Goal: Book appointment/travel/reservation

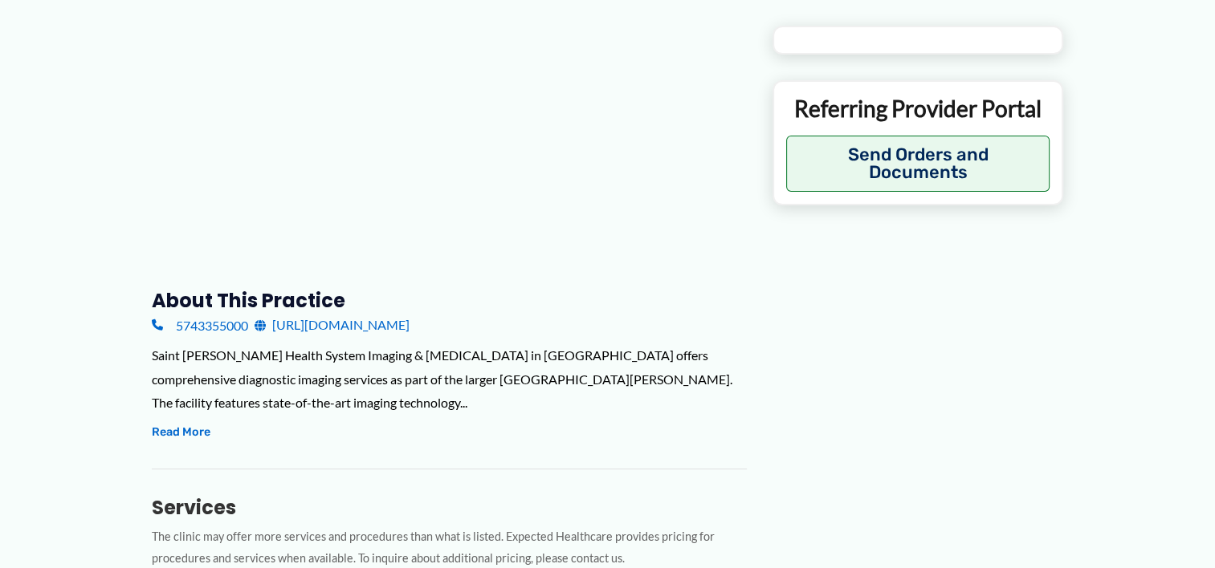
type input "**********"
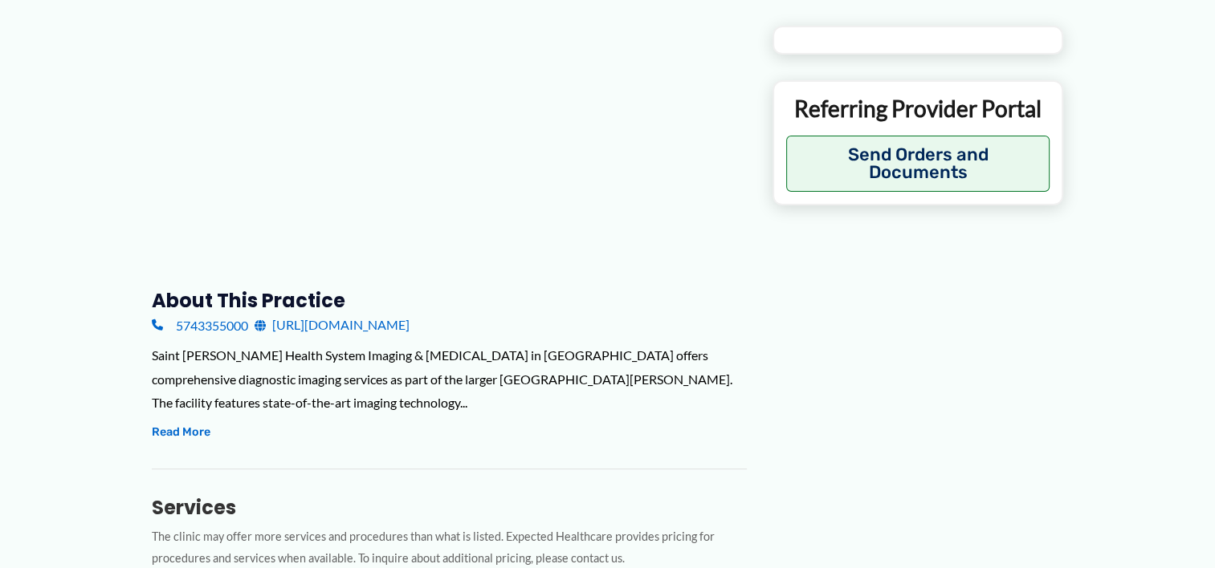
type input "**********"
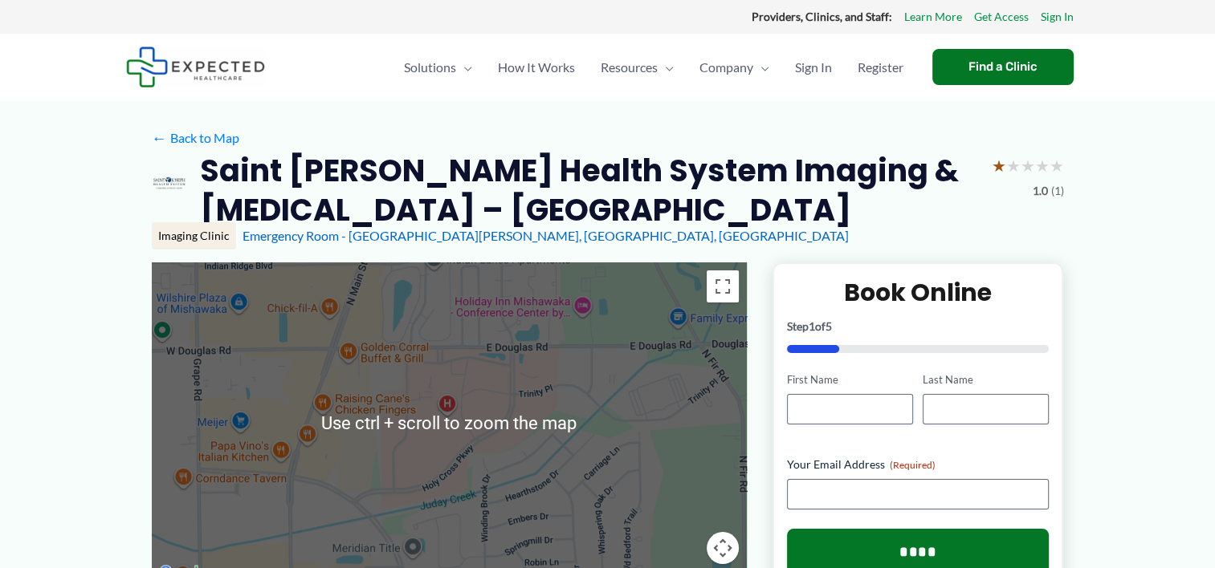
scroll to position [107, 0]
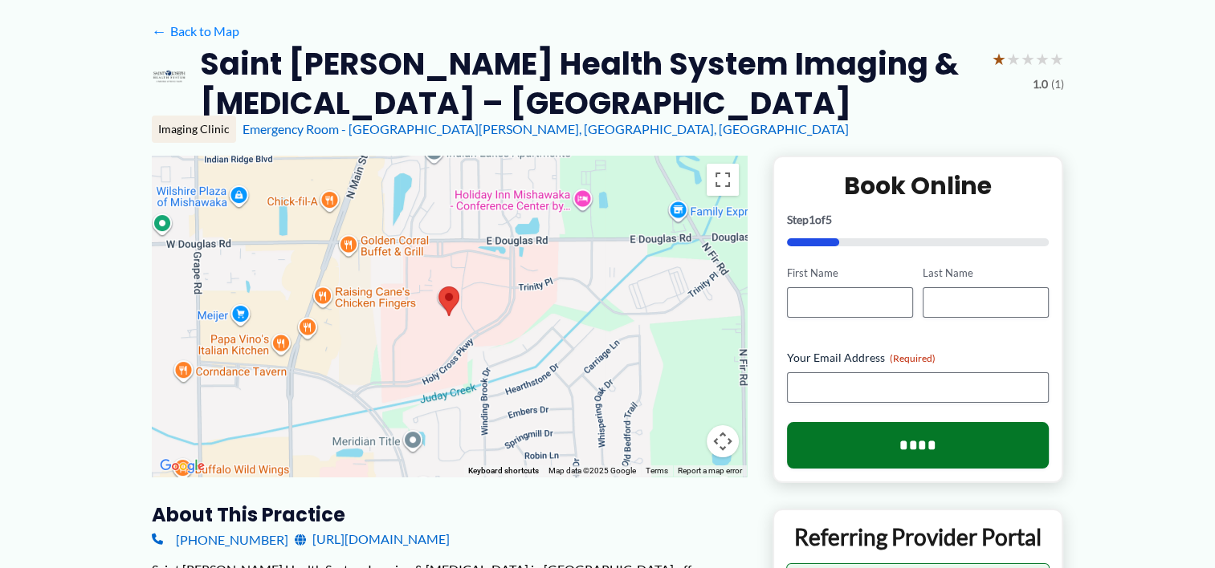
click at [450, 305] on img at bounding box center [448, 302] width 21 height 30
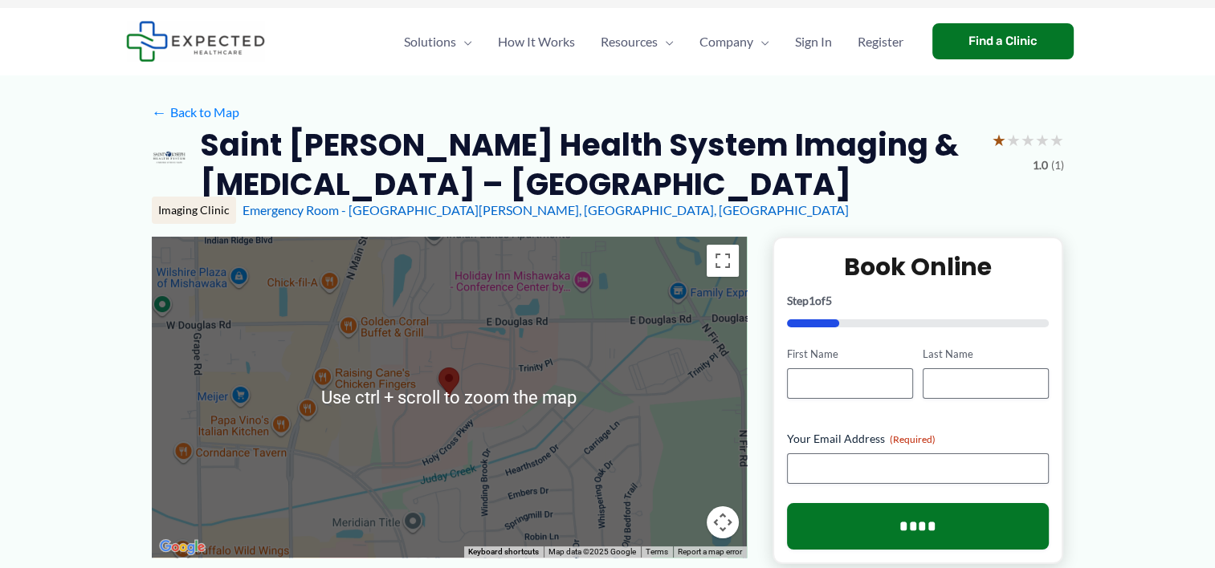
scroll to position [0, 0]
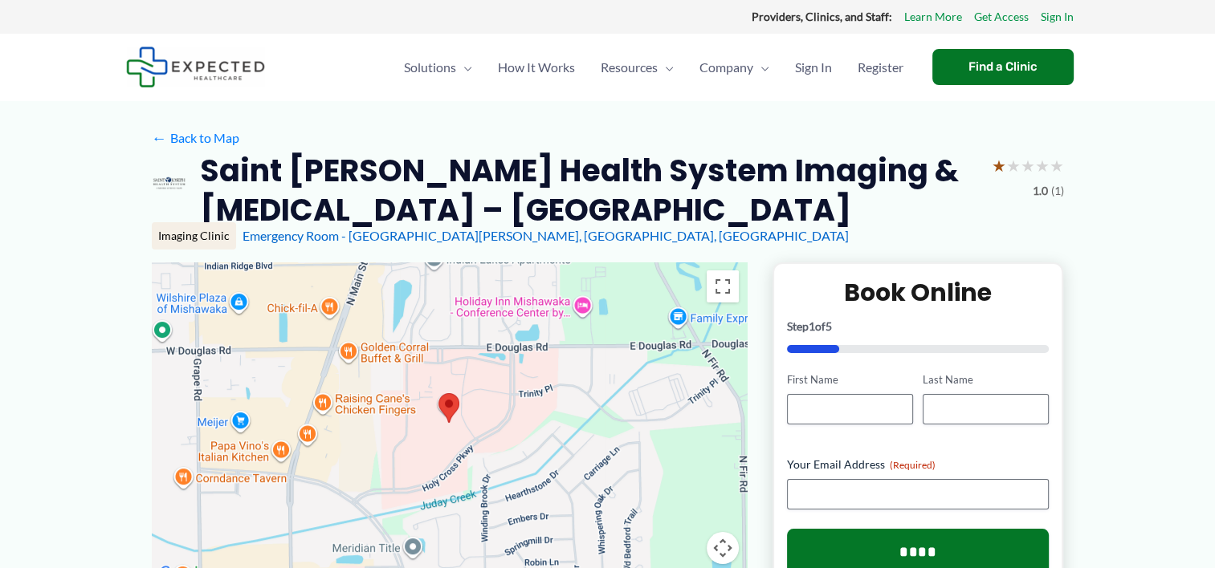
click at [451, 399] on img at bounding box center [448, 408] width 21 height 30
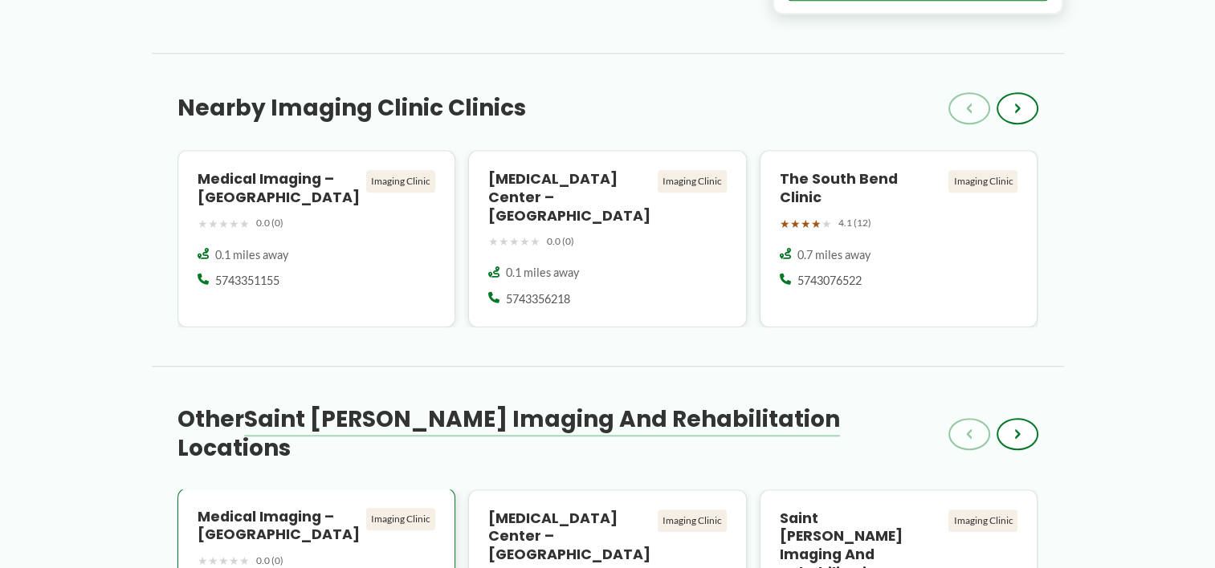
scroll to position [856, 0]
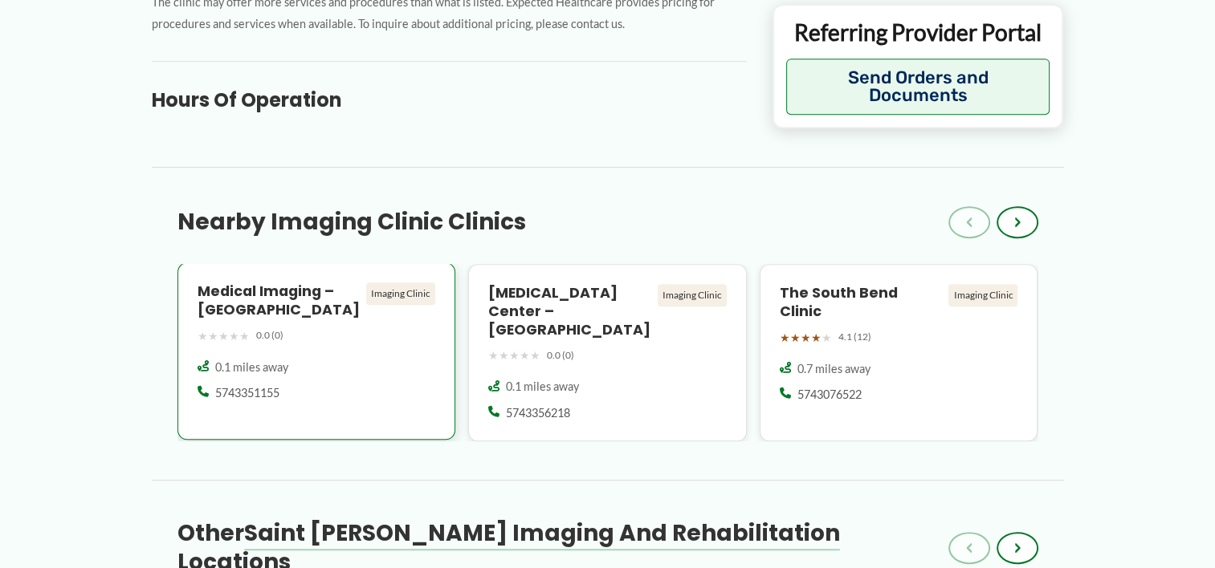
click at [287, 295] on h4 "Medical Imaging – [GEOGRAPHIC_DATA]" at bounding box center [279, 301] width 163 height 37
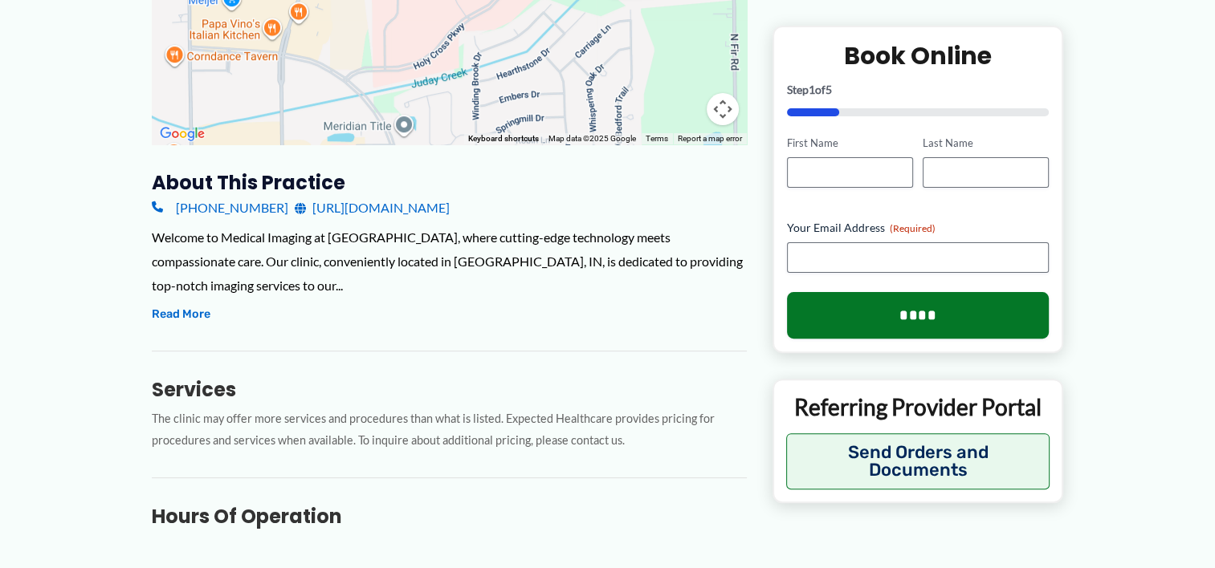
scroll to position [428, 0]
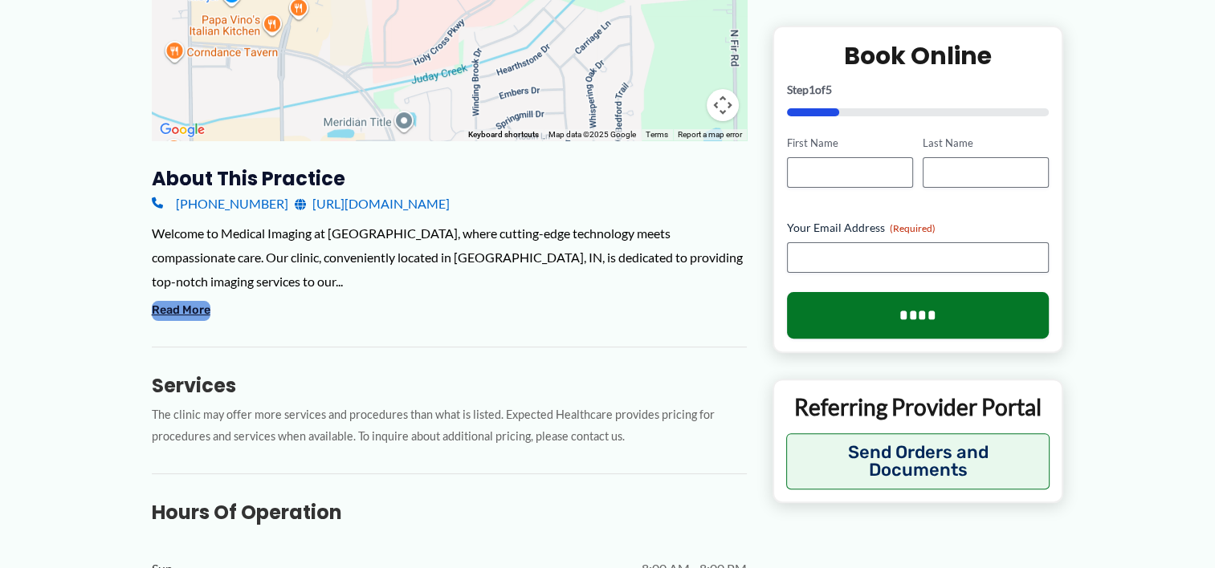
click at [167, 315] on button "Read More" at bounding box center [181, 310] width 59 height 19
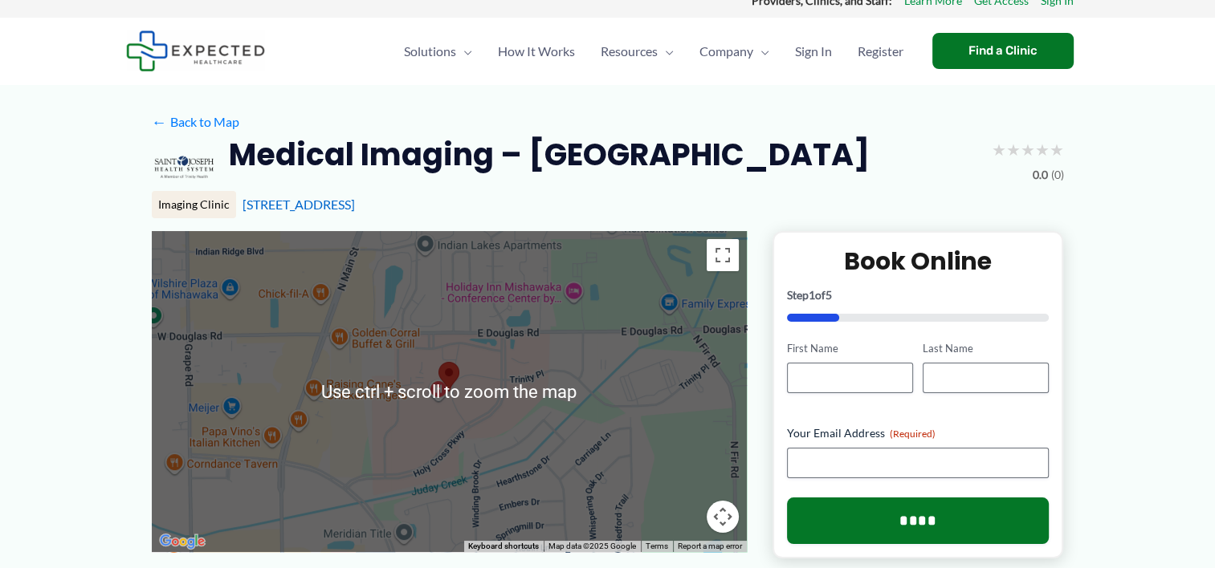
scroll to position [0, 0]
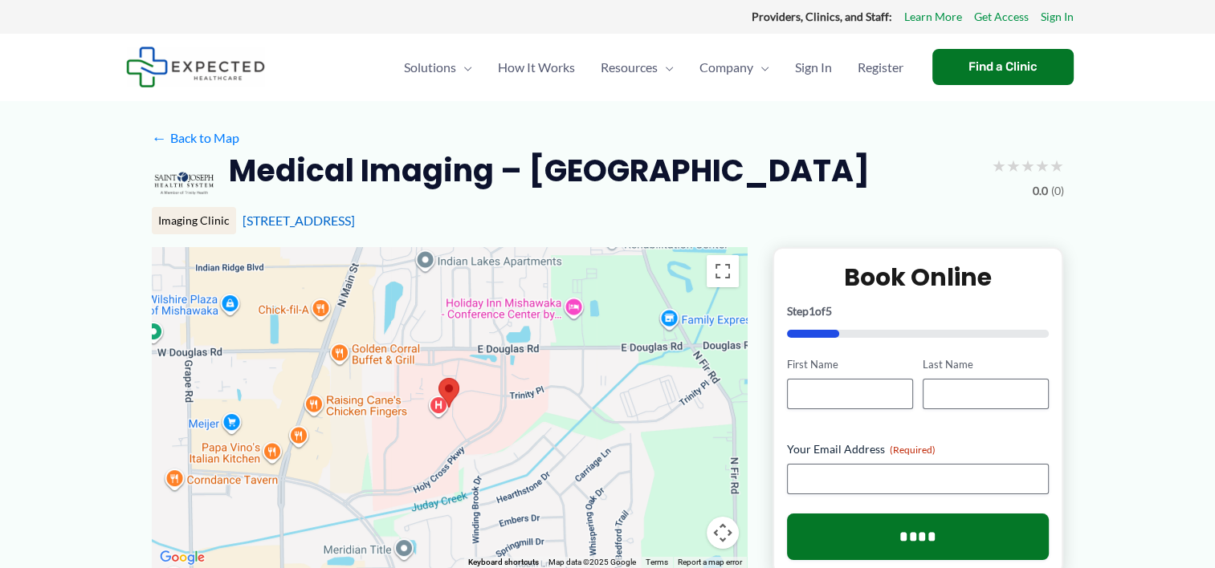
click at [444, 381] on img at bounding box center [448, 393] width 21 height 30
click at [443, 392] on img at bounding box center [448, 393] width 21 height 30
click at [437, 408] on div at bounding box center [449, 407] width 595 height 321
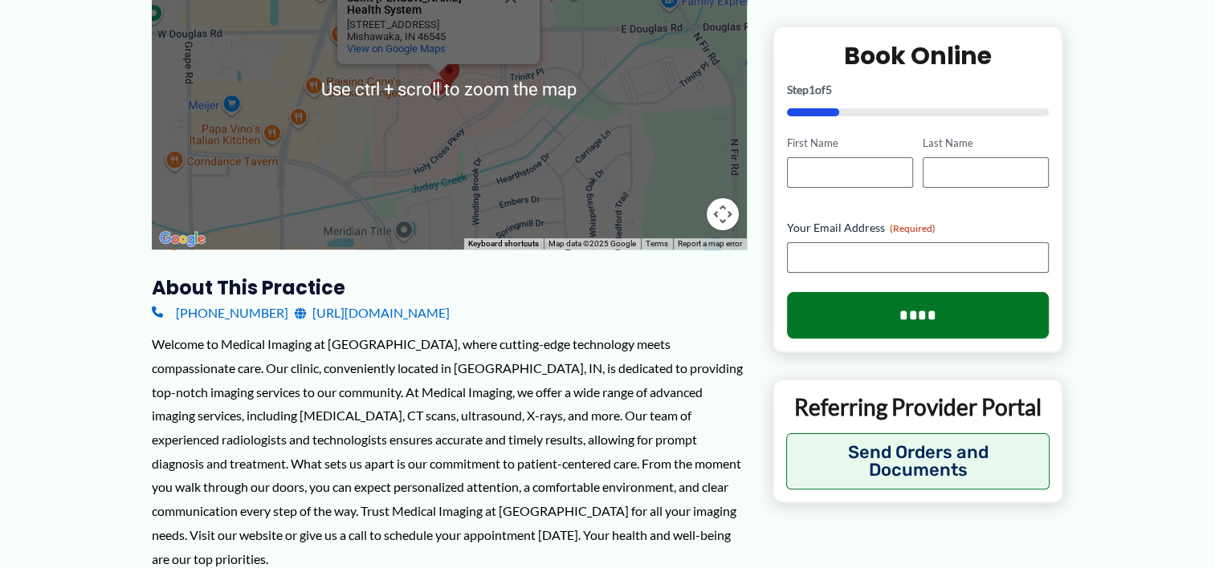
scroll to position [321, 0]
